Goal: Unclear

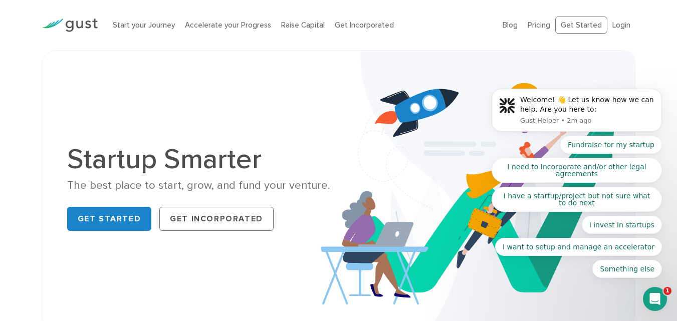
click at [595, 22] on body "Welcome! 👋 Let us know how we can help. Are you here to: Gust Helper • 2m ago F…" at bounding box center [577, 112] width 193 height 355
click at [584, 24] on body "Welcome! 👋 Let us know how we can help. Are you here to: Gust Helper • 2m ago F…" at bounding box center [577, 112] width 193 height 355
click at [582, 25] on body "Welcome! 👋 Let us know how we can help. Are you here to: Gust Helper • 2m ago F…" at bounding box center [577, 112] width 193 height 355
click at [617, 27] on body "Welcome! 👋 Let us know how we can help. Are you here to: Gust Helper • 2m ago F…" at bounding box center [577, 112] width 193 height 355
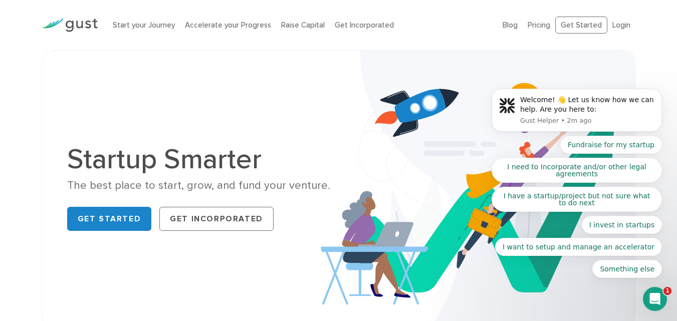
click at [617, 27] on body "Welcome! 👋 Let us know how we can help. Are you here to: Gust Helper • 2m ago F…" at bounding box center [577, 112] width 193 height 355
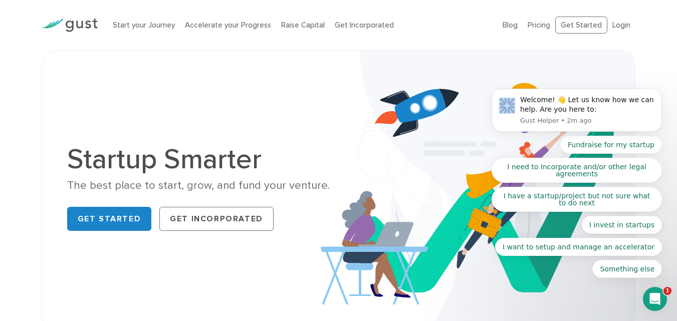
click at [617, 27] on body "Welcome! 👋 Let us know how we can help. Are you here to: Gust Helper • 2m ago F…" at bounding box center [577, 112] width 193 height 355
click at [578, 21] on body "Welcome! 👋 Let us know how we can help. Are you here to: Gust Helper • 2m ago F…" at bounding box center [577, 112] width 193 height 355
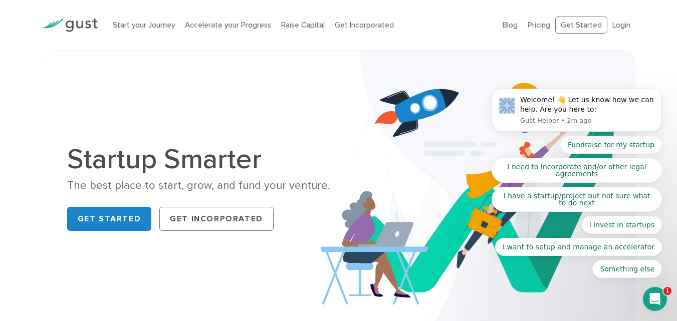
click at [578, 21] on body "Welcome! 👋 Let us know how we can help. Are you here to: Gust Helper • 2m ago F…" at bounding box center [577, 112] width 193 height 355
click at [615, 27] on body "Welcome! 👋 Let us know how we can help. Are you here to: Gust Helper • 2m ago F…" at bounding box center [577, 112] width 193 height 355
